Goal: Information Seeking & Learning: Compare options

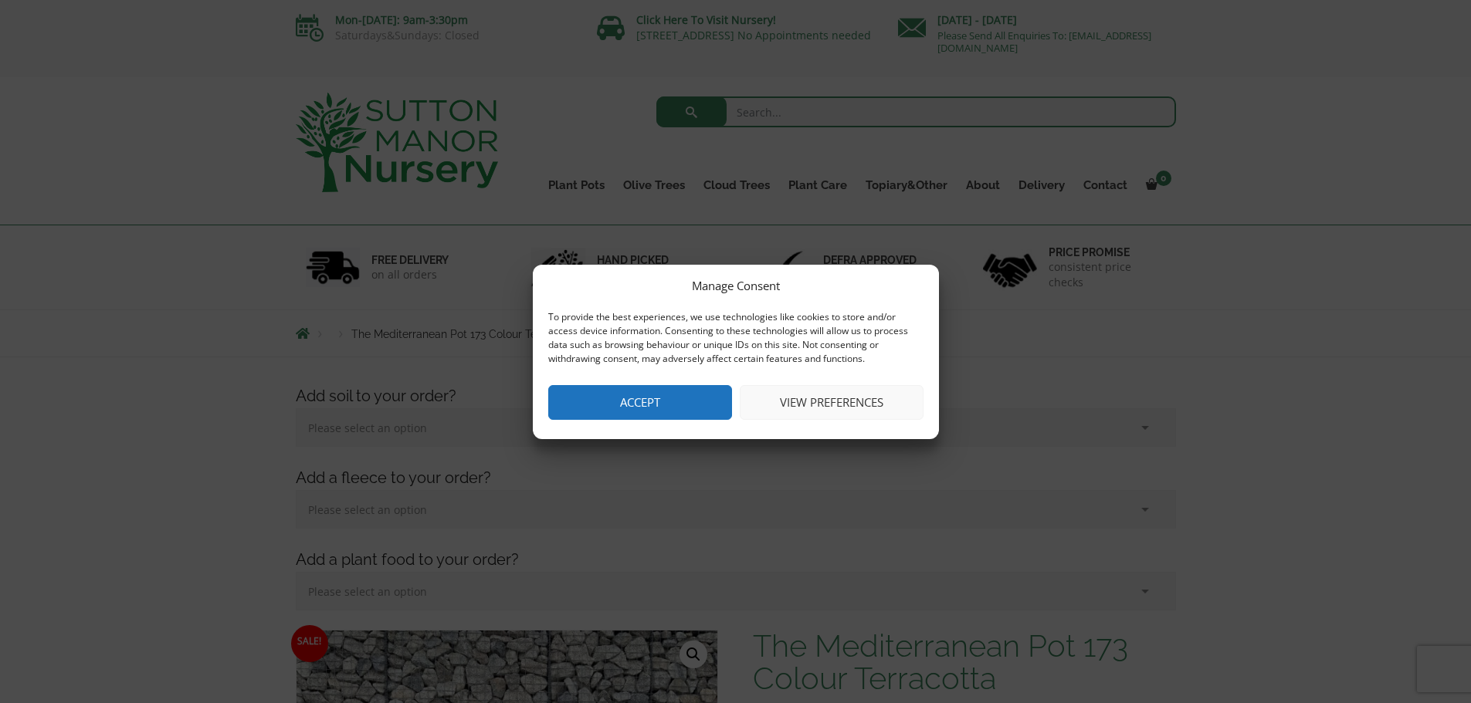
click at [661, 414] on button "Accept" at bounding box center [640, 402] width 184 height 35
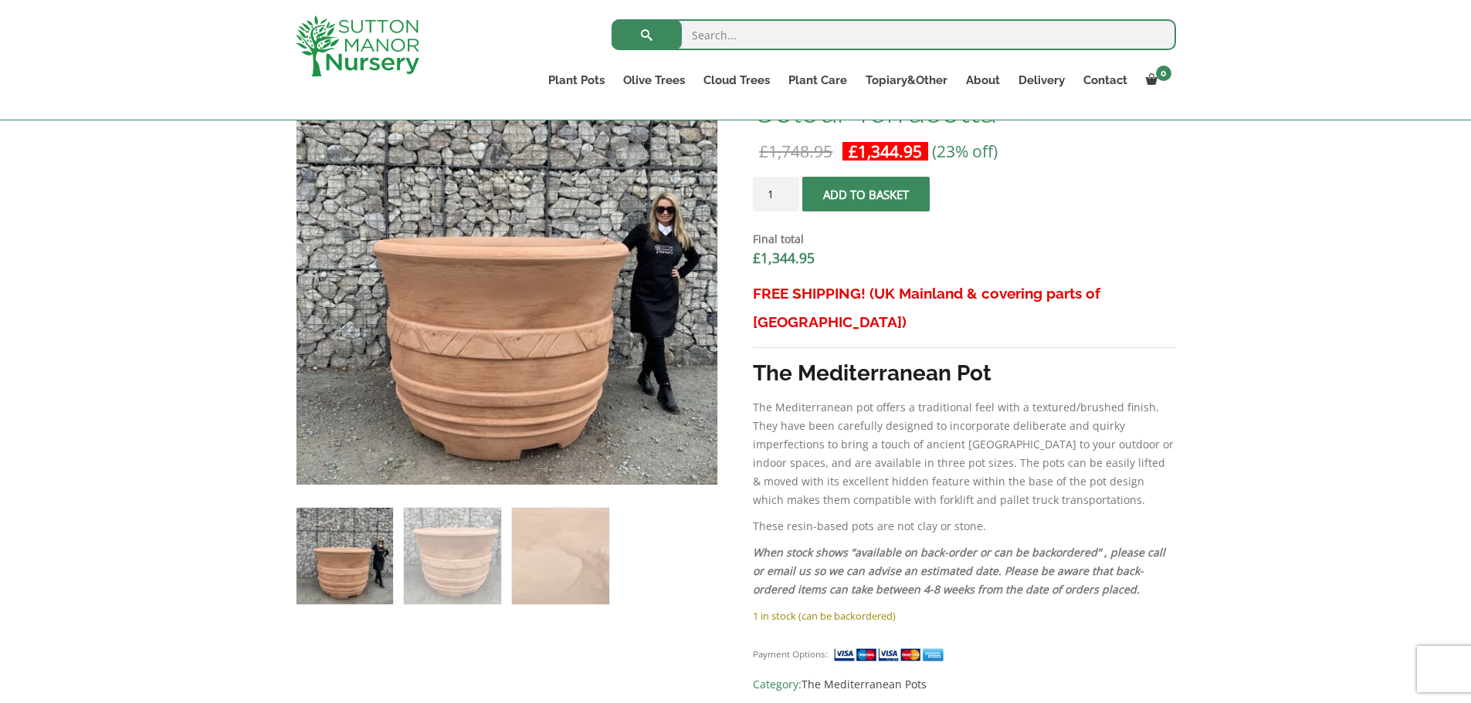
scroll to position [540, 0]
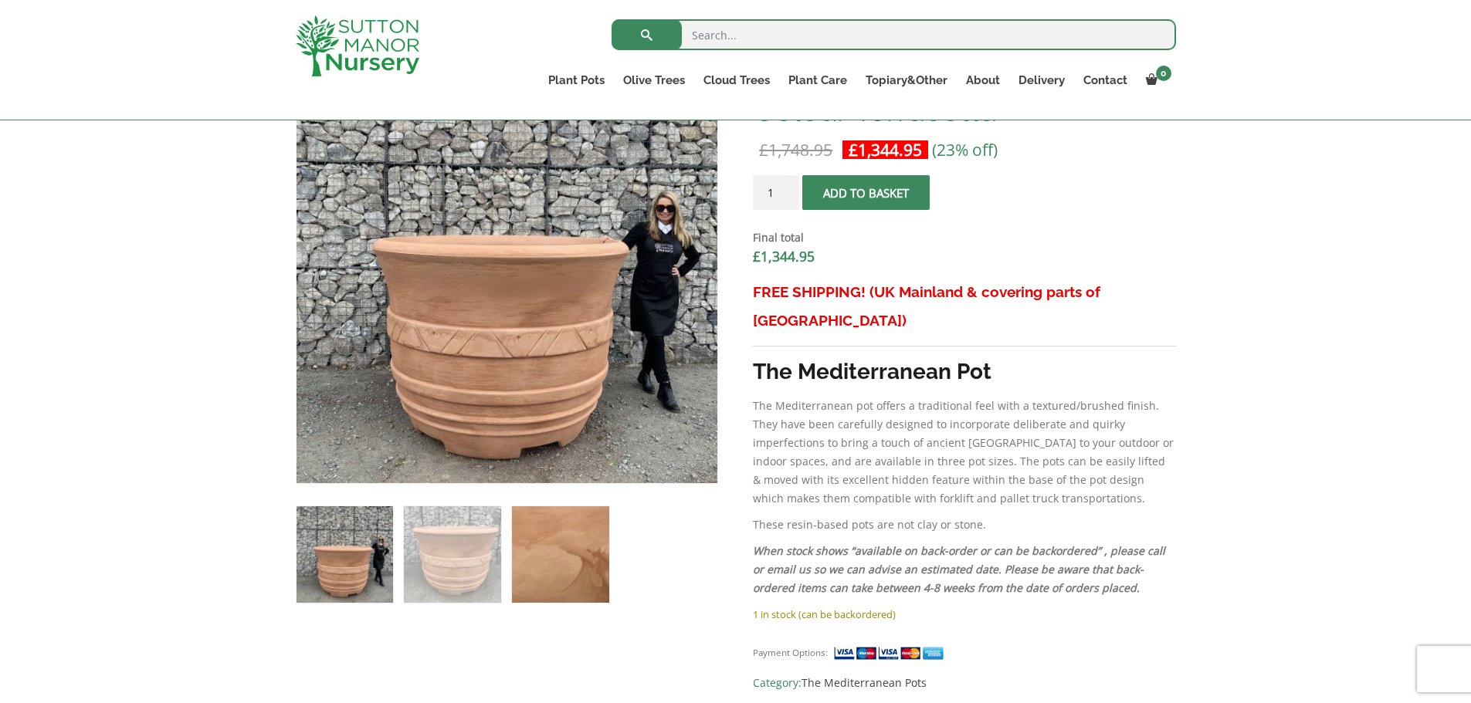
click at [595, 567] on img at bounding box center [560, 555] width 97 height 97
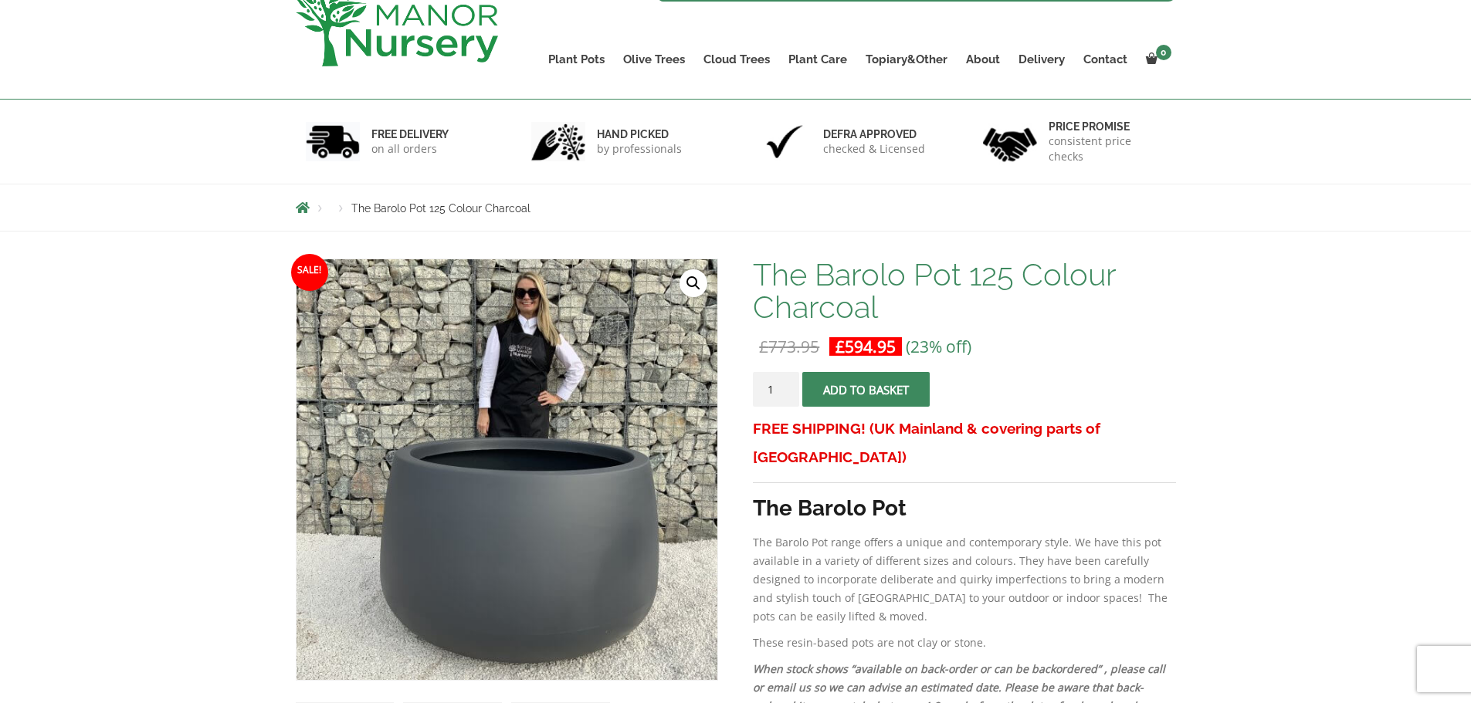
scroll to position [232, 0]
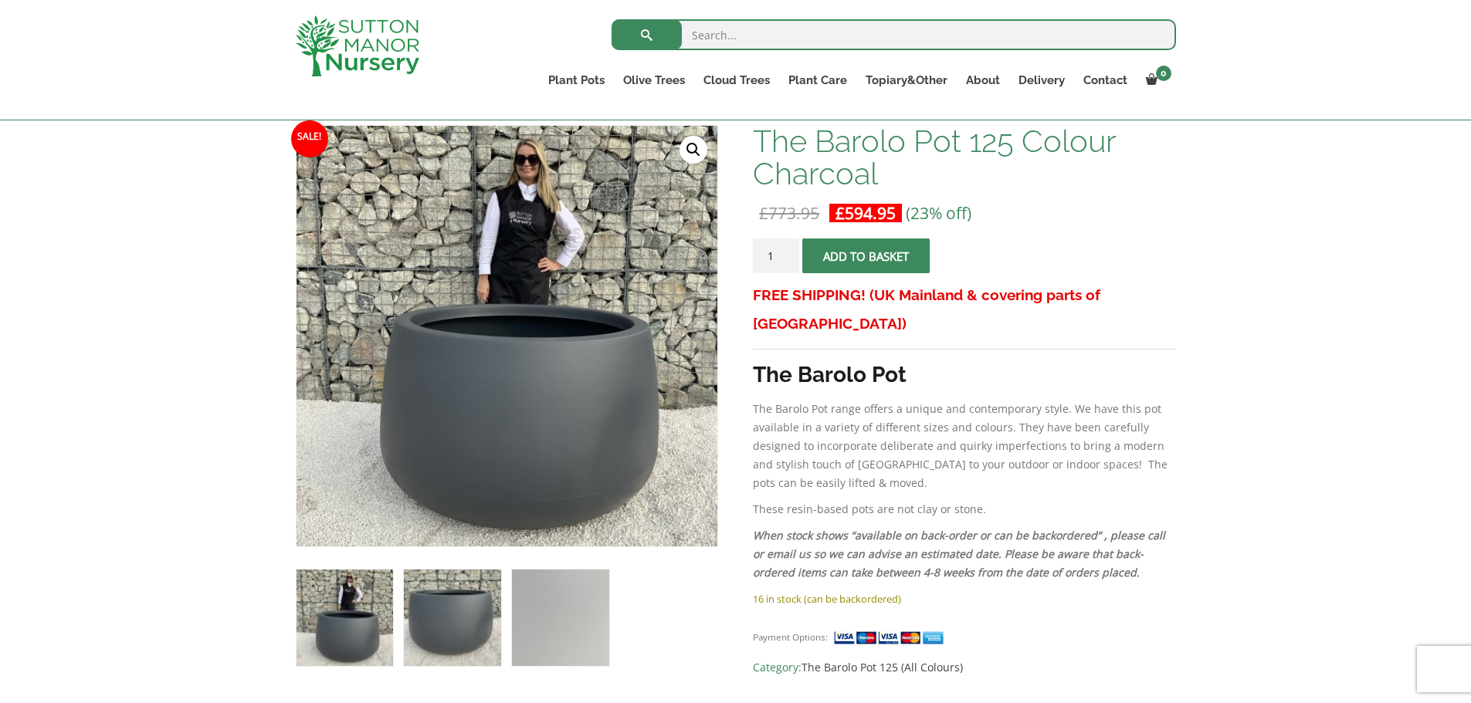
click at [449, 632] on img at bounding box center [452, 618] width 97 height 97
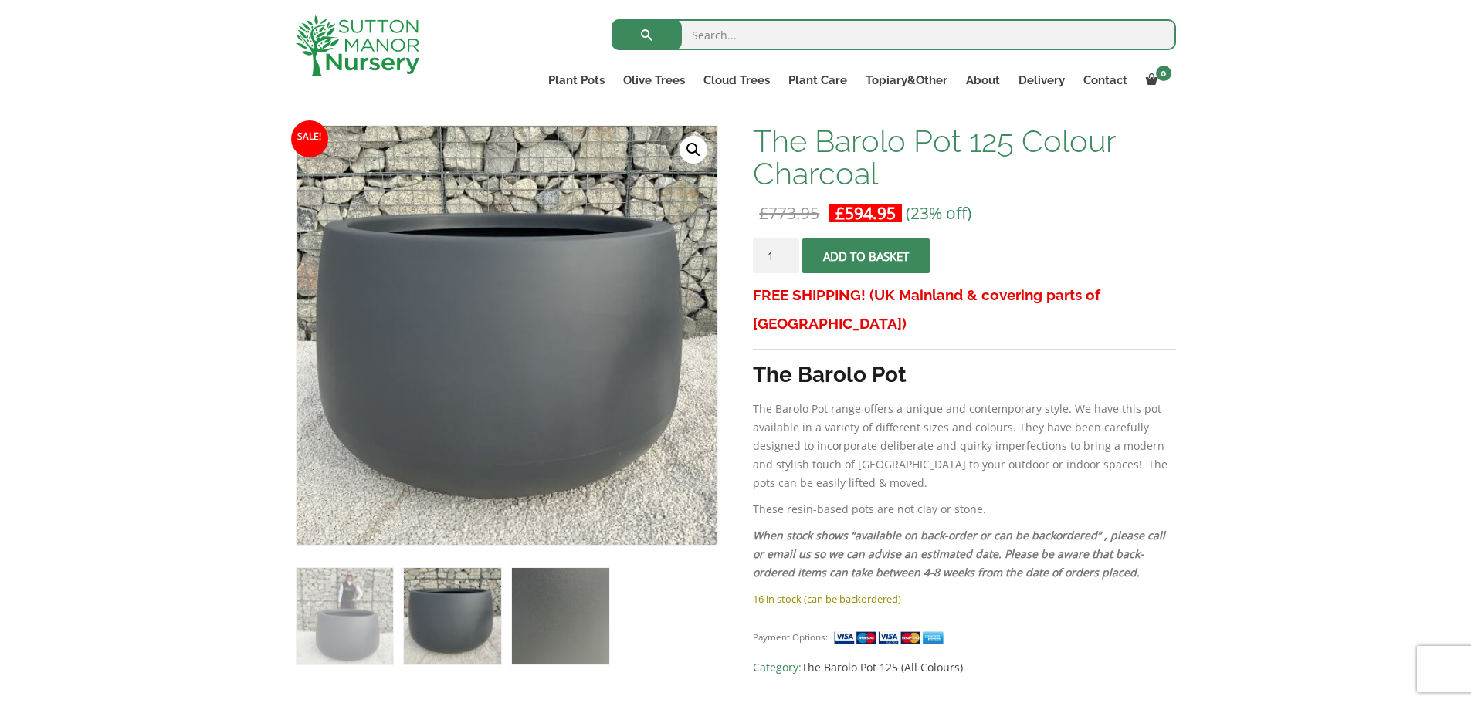
click at [568, 625] on img at bounding box center [560, 616] width 97 height 97
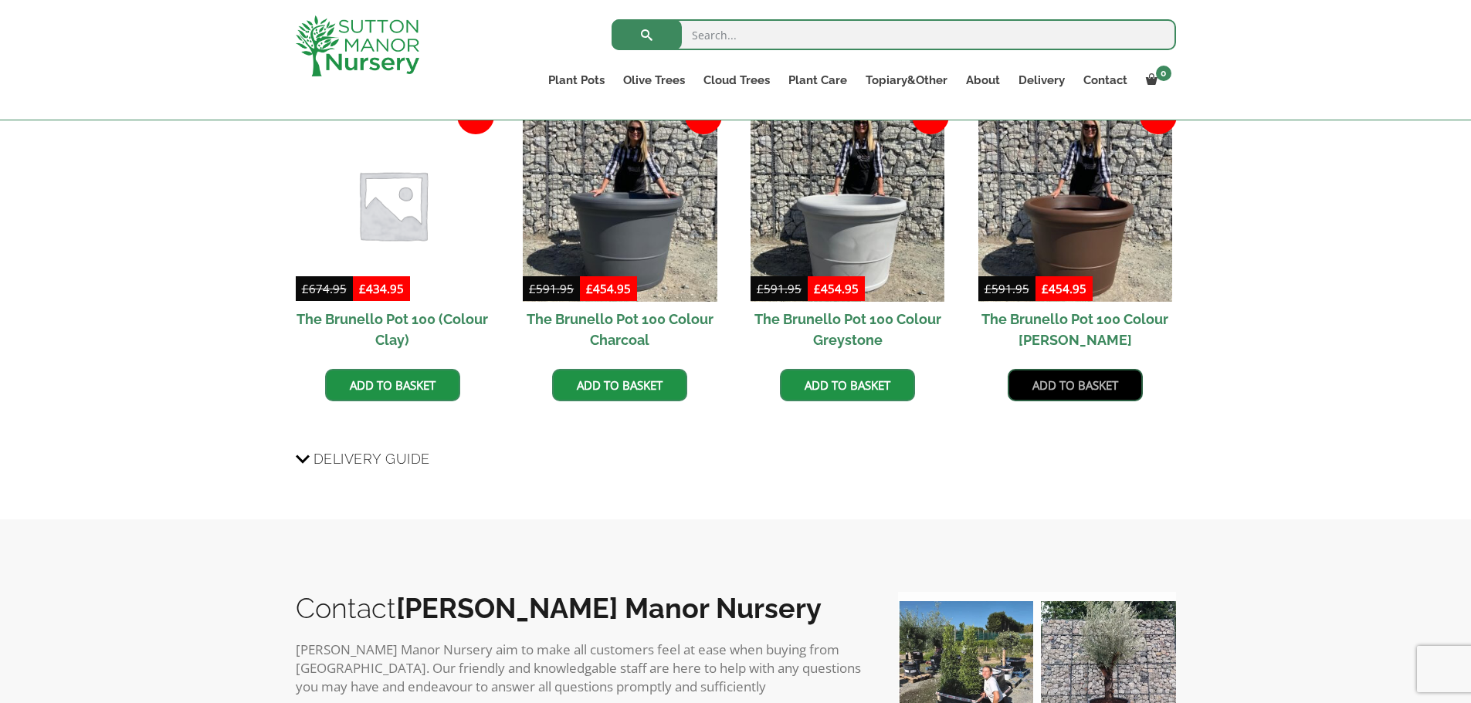
scroll to position [1313, 0]
